Goal: Transaction & Acquisition: Book appointment/travel/reservation

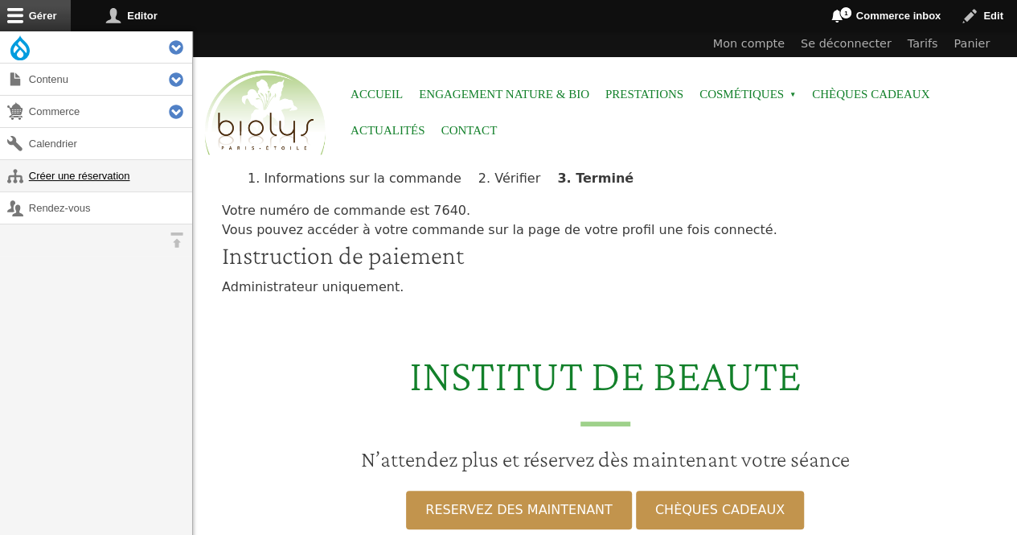
click at [117, 182] on link "Créer une réservation" at bounding box center [96, 175] width 192 height 31
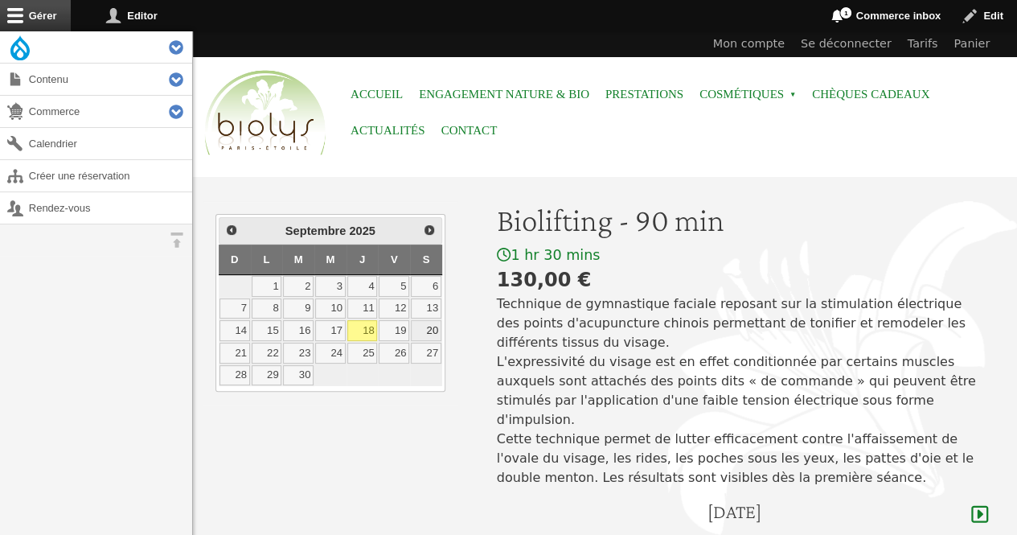
click at [425, 321] on link "20" at bounding box center [426, 330] width 31 height 21
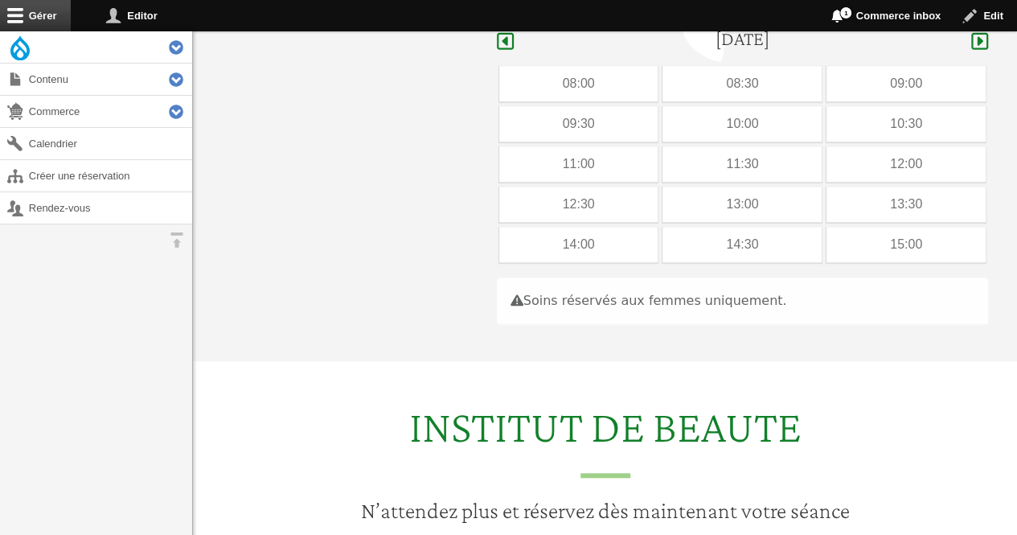
scroll to position [480, 0]
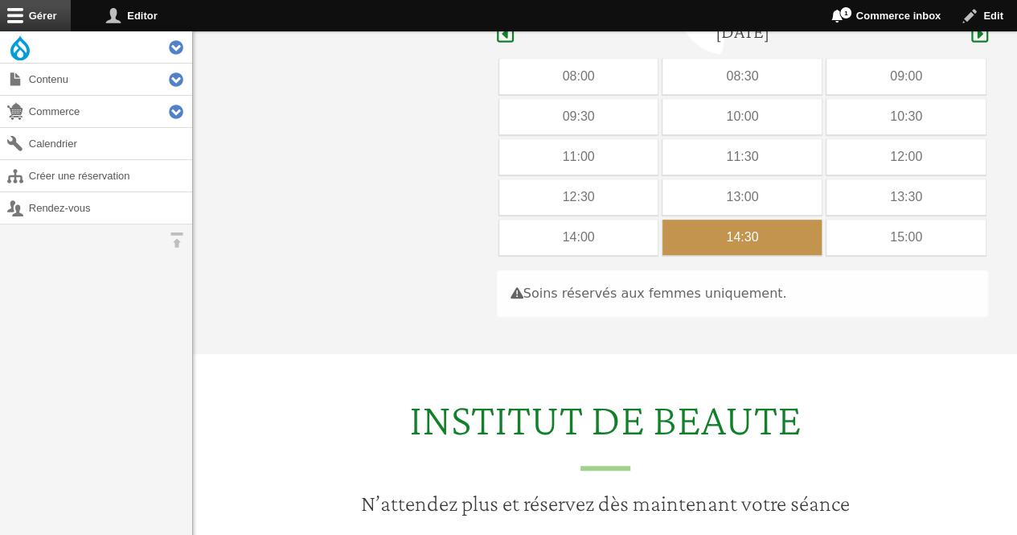
click at [698, 220] on div "14:30" at bounding box center [742, 237] width 159 height 35
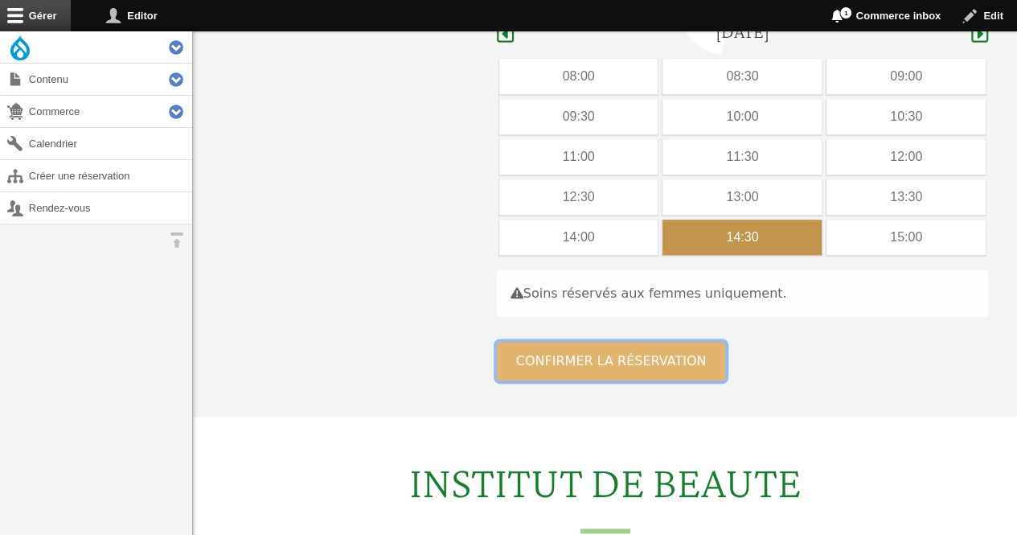
click at [613, 342] on button "Confirmer la réservation" at bounding box center [611, 361] width 229 height 39
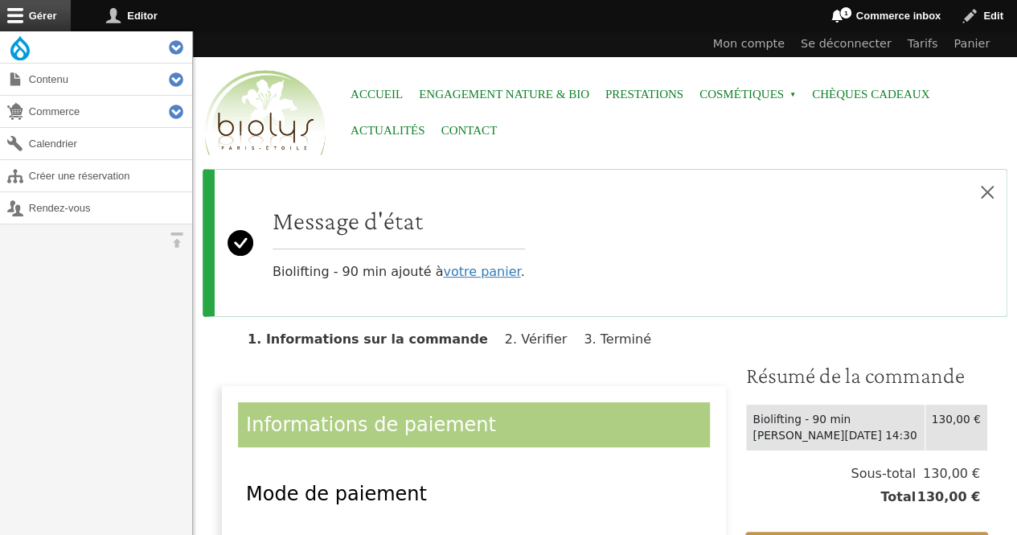
scroll to position [329, 0]
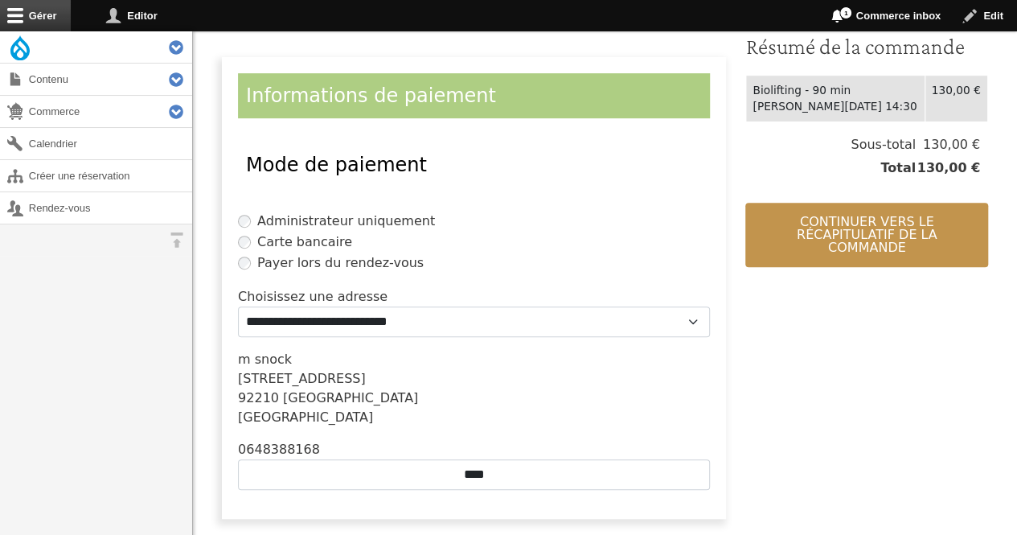
drag, startPoint x: 1021, startPoint y: 142, endPoint x: 1026, endPoint y: 247, distance: 105.4
click at [1016, 247] on html "Menu Accueil Engagement Nature & Bio Prestations Cosmétiques Open submenu Chèqu…" at bounding box center [508, 475] width 1017 height 1609
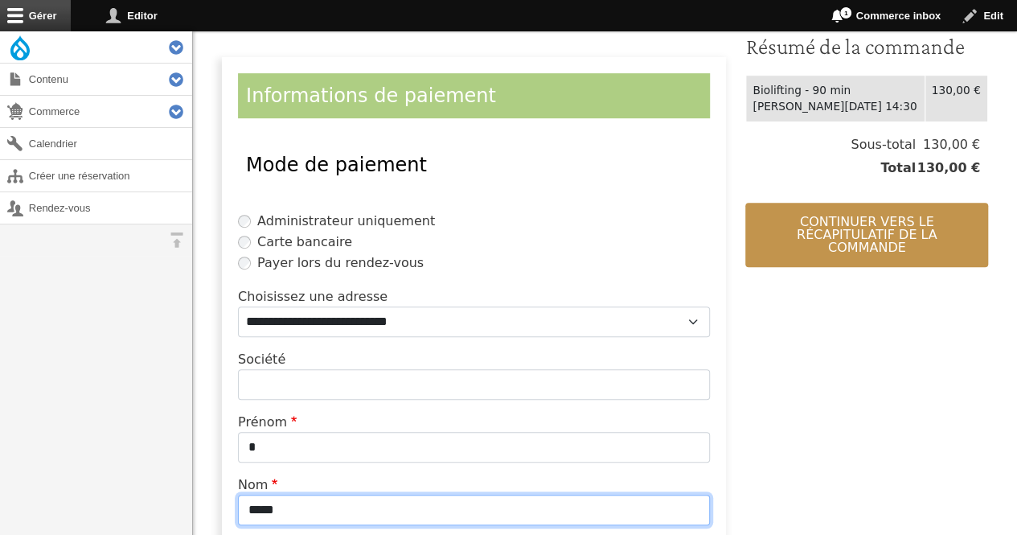
click at [301, 503] on input "*****" at bounding box center [474, 509] width 472 height 31
type input "*"
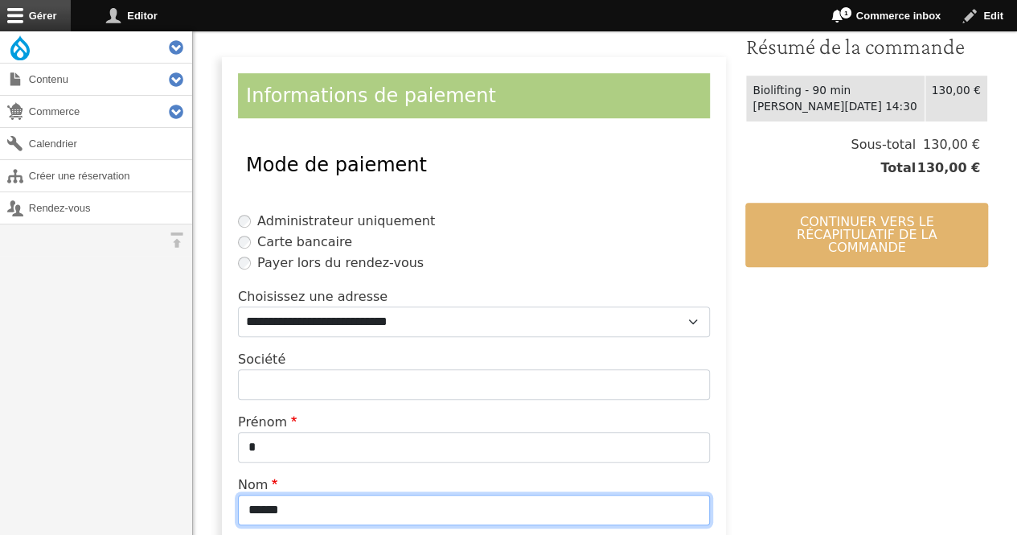
type input "******"
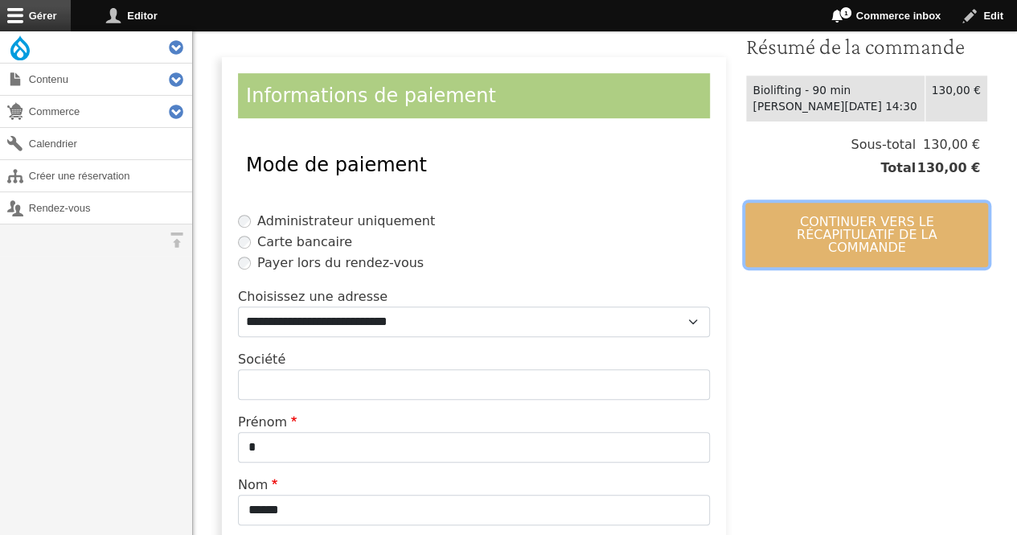
click at [920, 224] on button "Continuer vers le récapitulatif de la commande" at bounding box center [866, 235] width 243 height 64
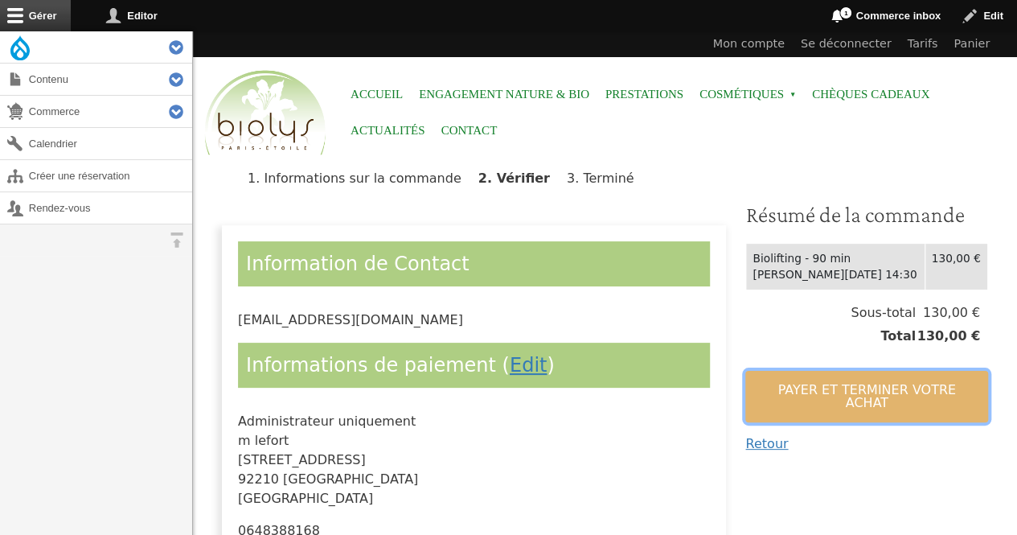
click at [810, 391] on button "Payer et terminer votre achat" at bounding box center [866, 396] width 243 height 51
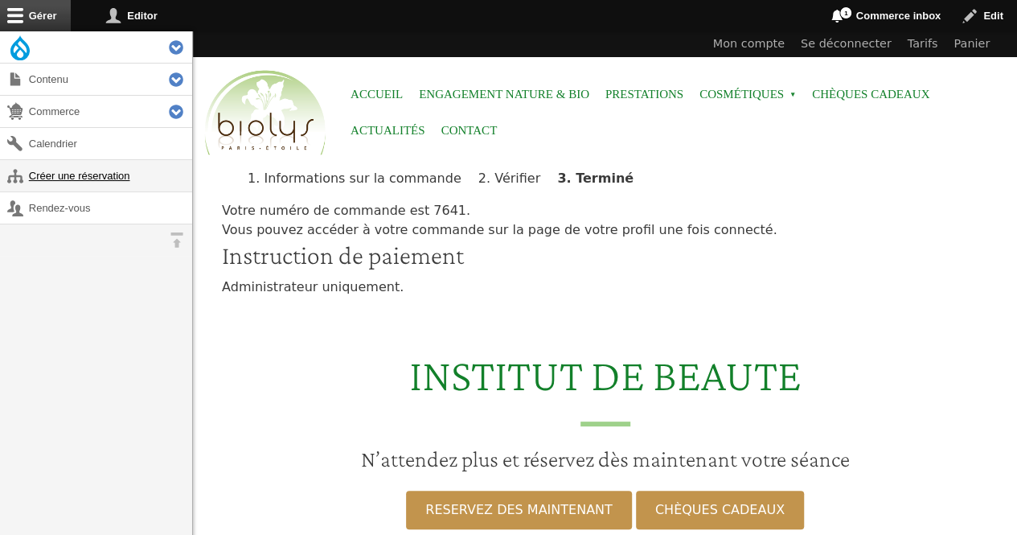
click at [34, 169] on link "Créer une réservation" at bounding box center [96, 175] width 192 height 31
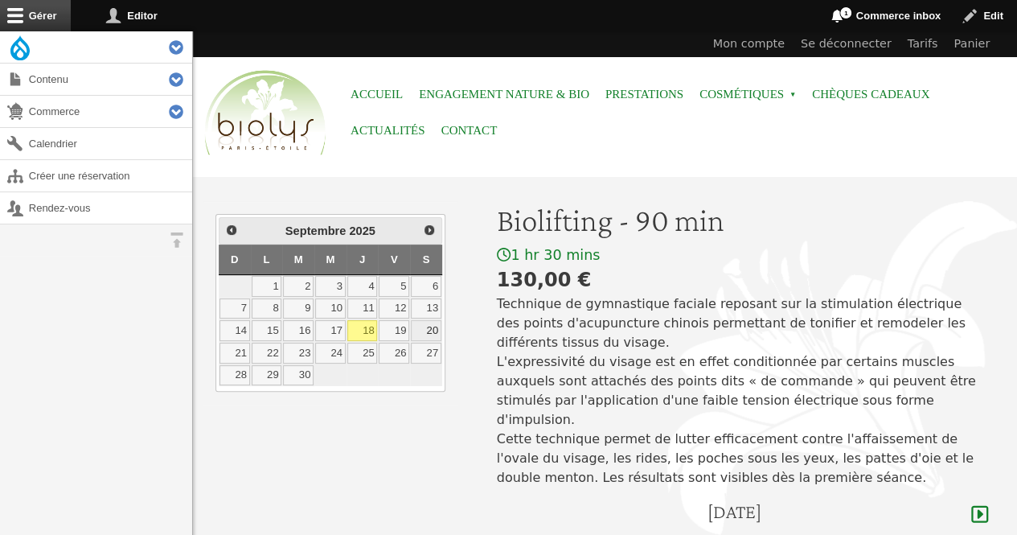
click at [436, 326] on link "20" at bounding box center [426, 330] width 31 height 21
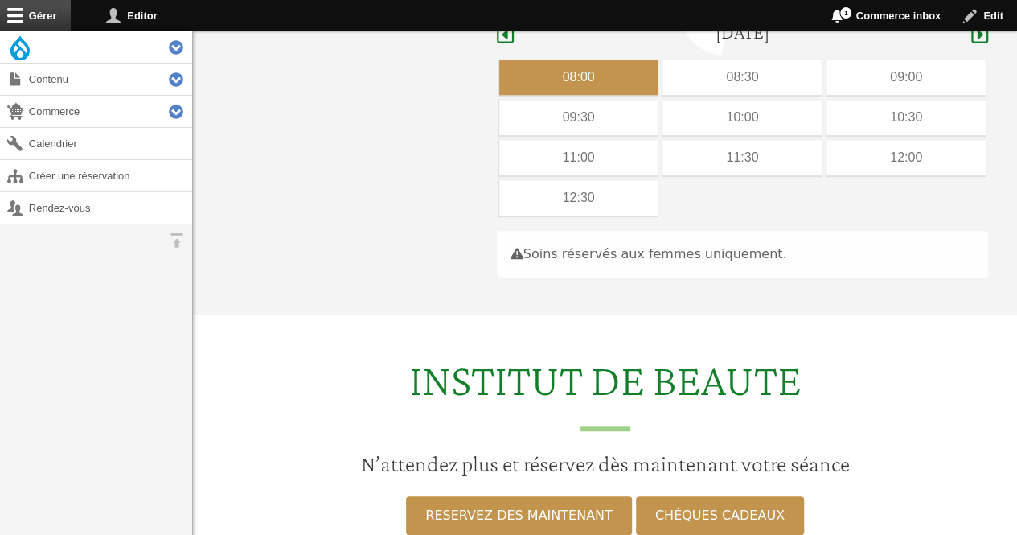
scroll to position [480, 0]
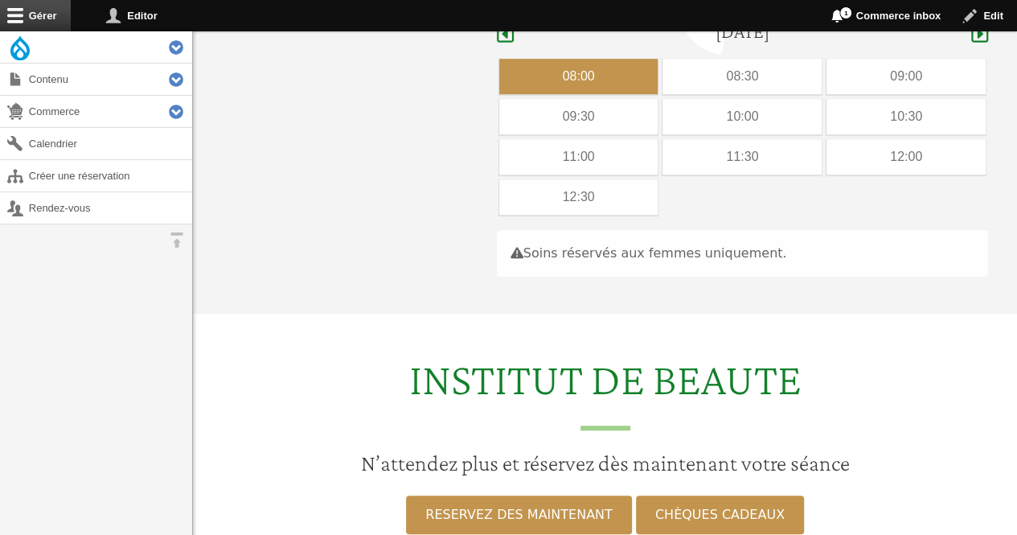
click at [564, 59] on div "08:00" at bounding box center [578, 76] width 159 height 35
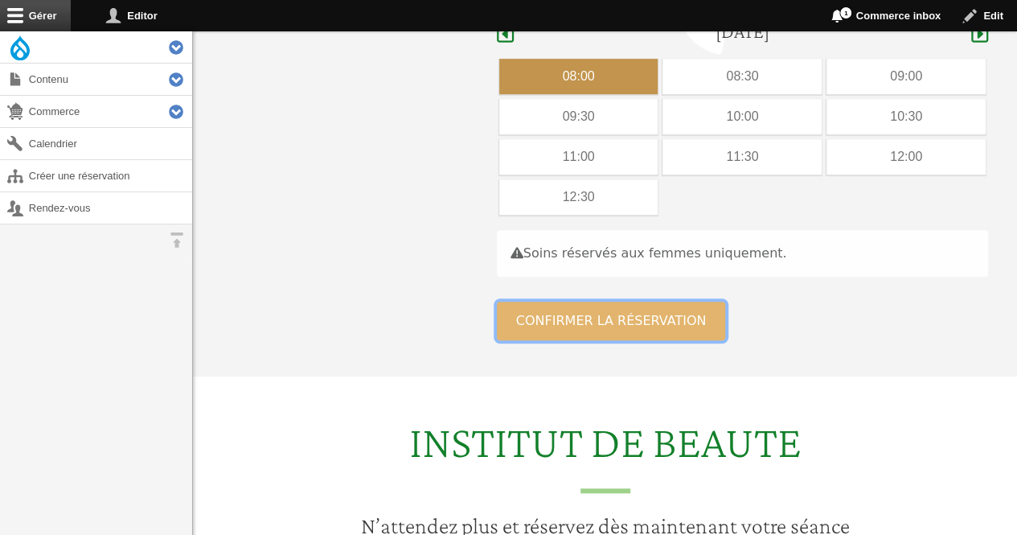
click at [559, 302] on button "Confirmer la réservation" at bounding box center [611, 321] width 229 height 39
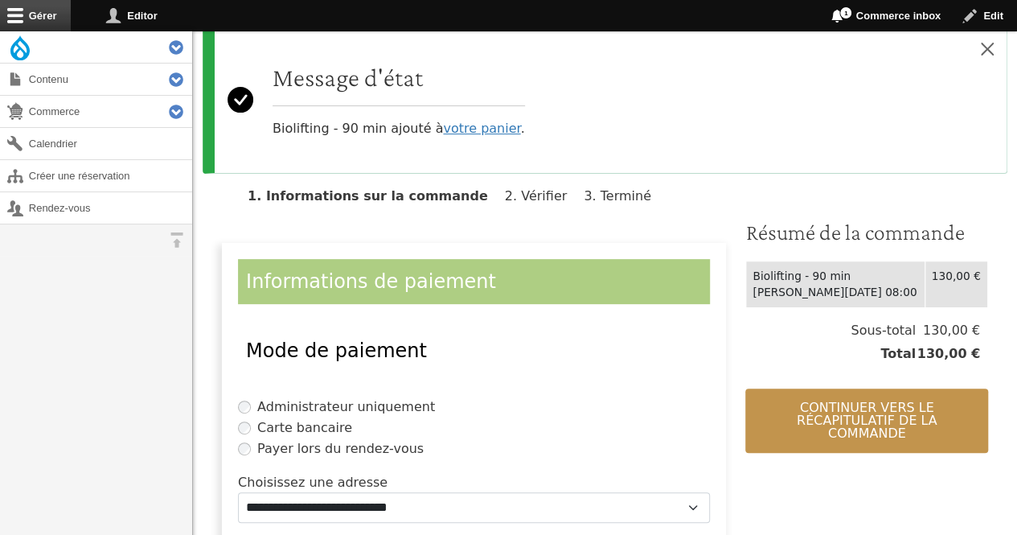
scroll to position [162, 0]
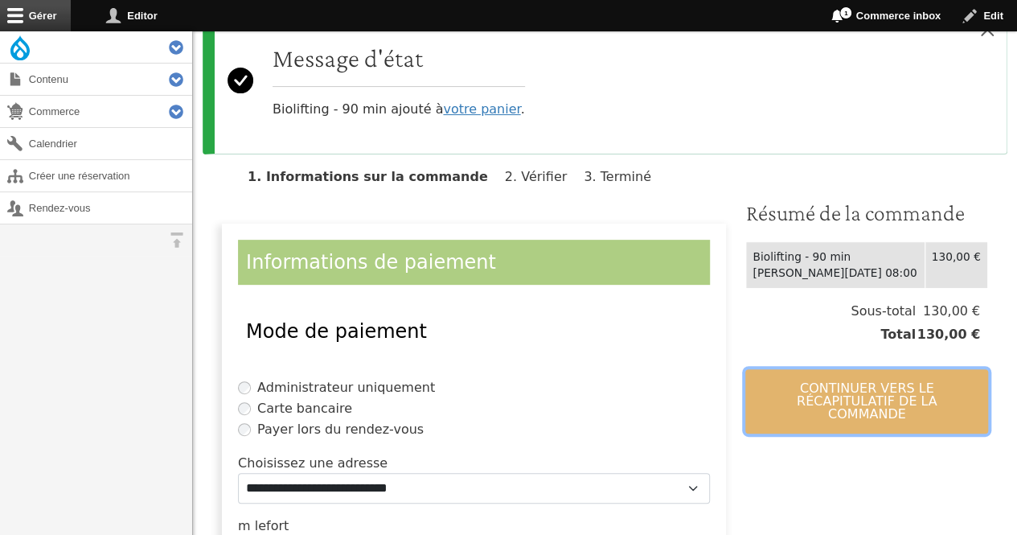
click at [862, 384] on button "Continuer vers le récapitulatif de la commande" at bounding box center [866, 401] width 243 height 64
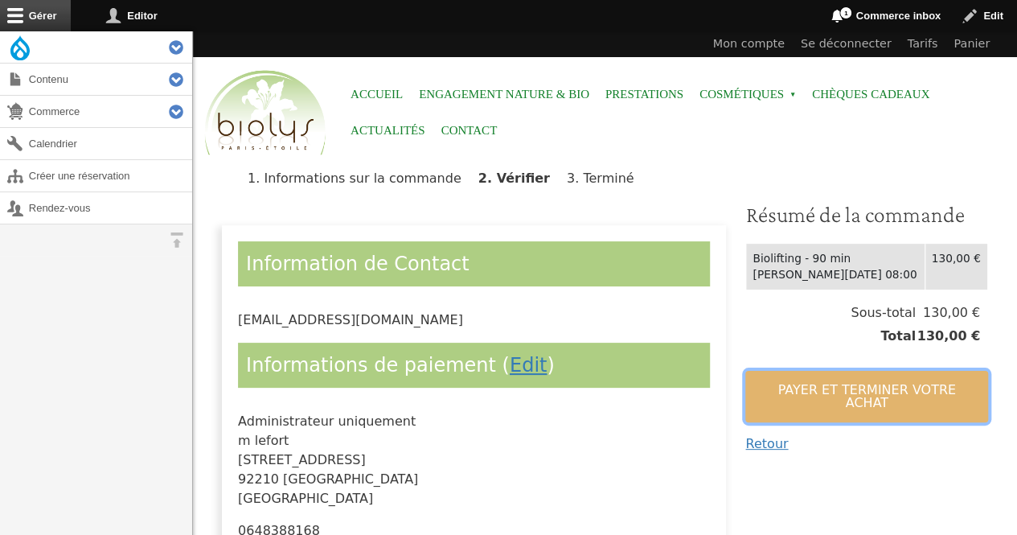
click at [862, 384] on button "Payer et terminer votre achat" at bounding box center [866, 396] width 243 height 51
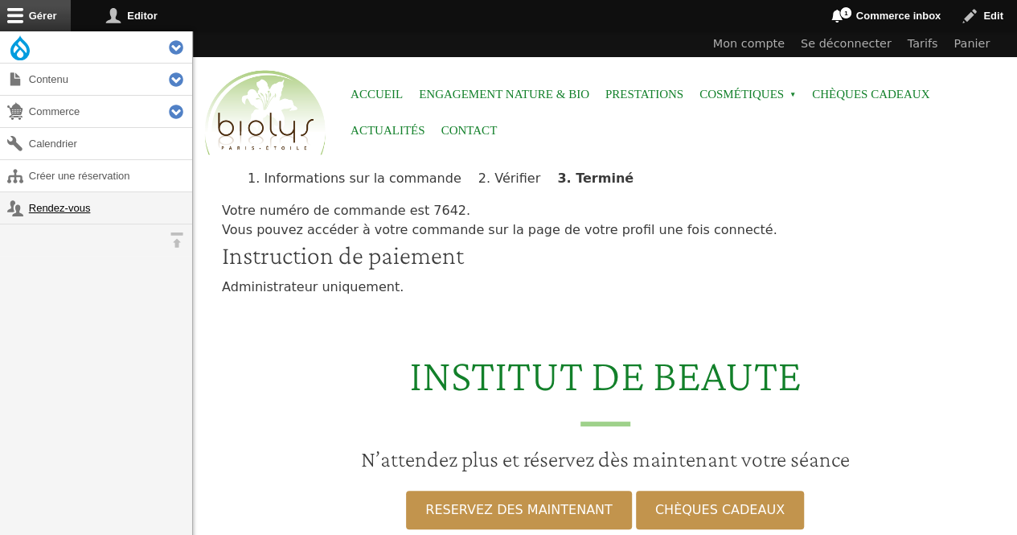
click at [84, 195] on link "Rendez-vous" at bounding box center [96, 207] width 192 height 31
